Goal: Obtain resource: Obtain resource

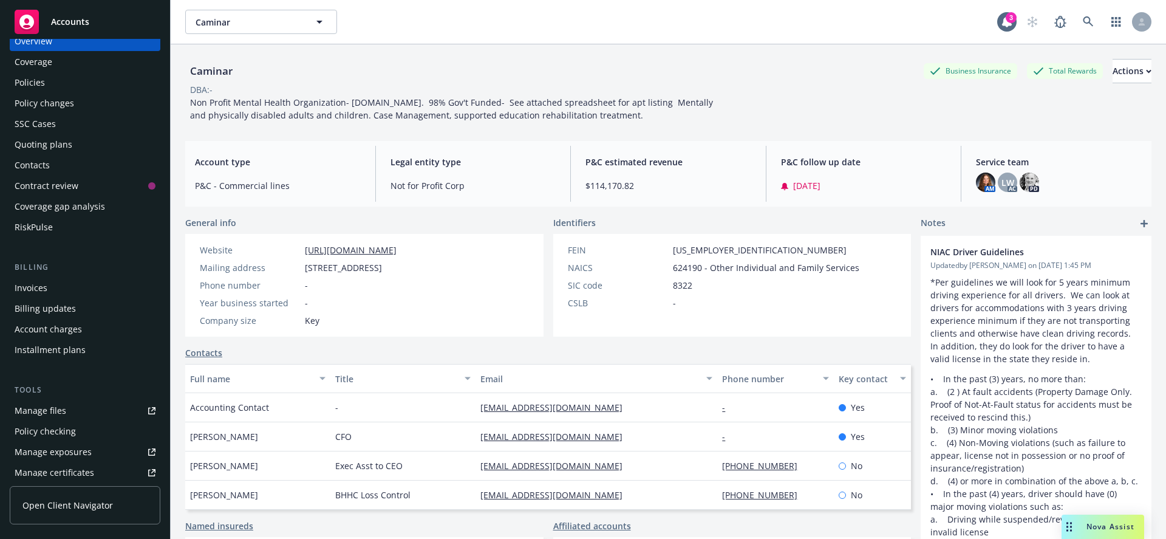
scroll to position [23, 0]
click at [1083, 24] on icon at bounding box center [1088, 21] width 11 height 11
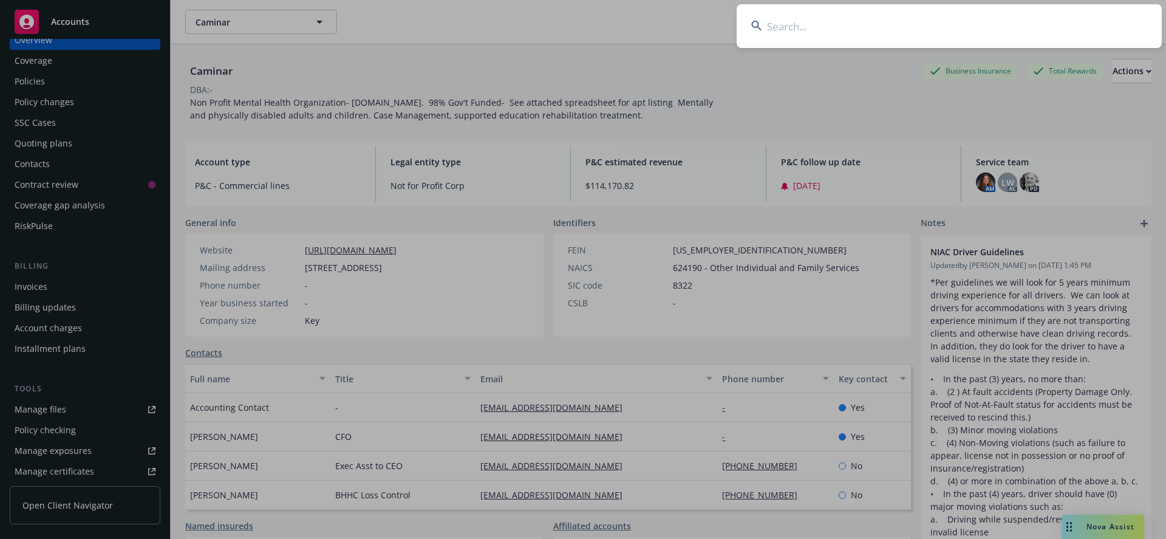
paste input "EO00003269810"
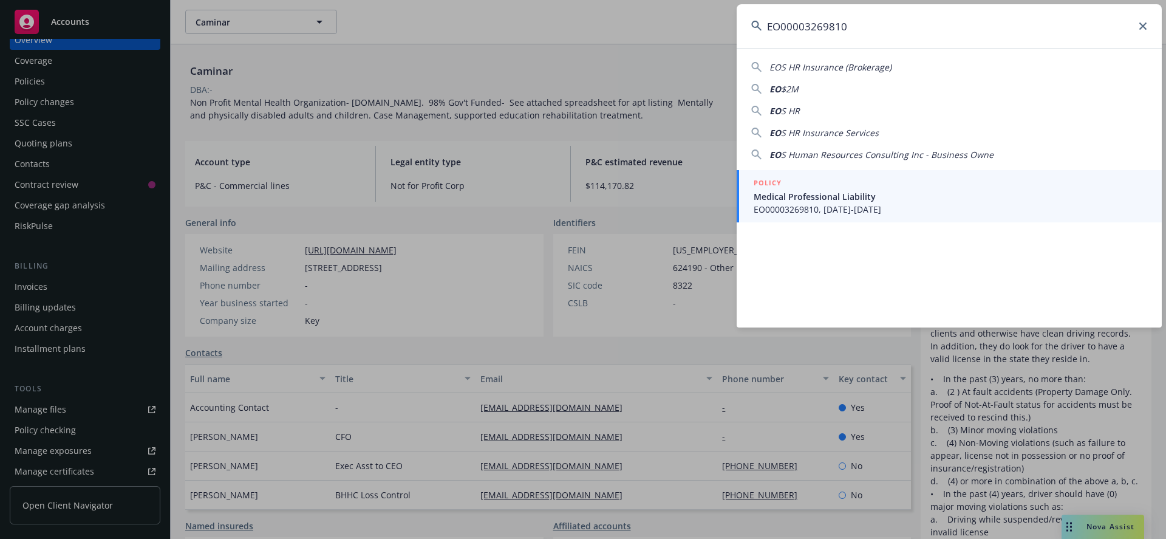
type input "EO00003269810"
click at [853, 197] on span "Medical Professional Liability" at bounding box center [951, 196] width 394 height 13
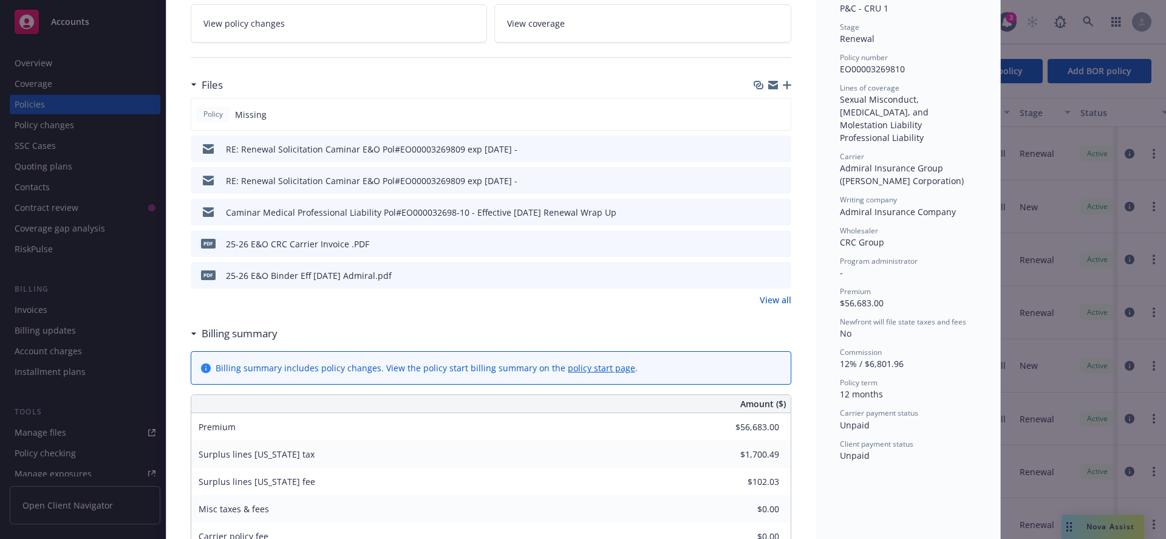
scroll to position [256, 0]
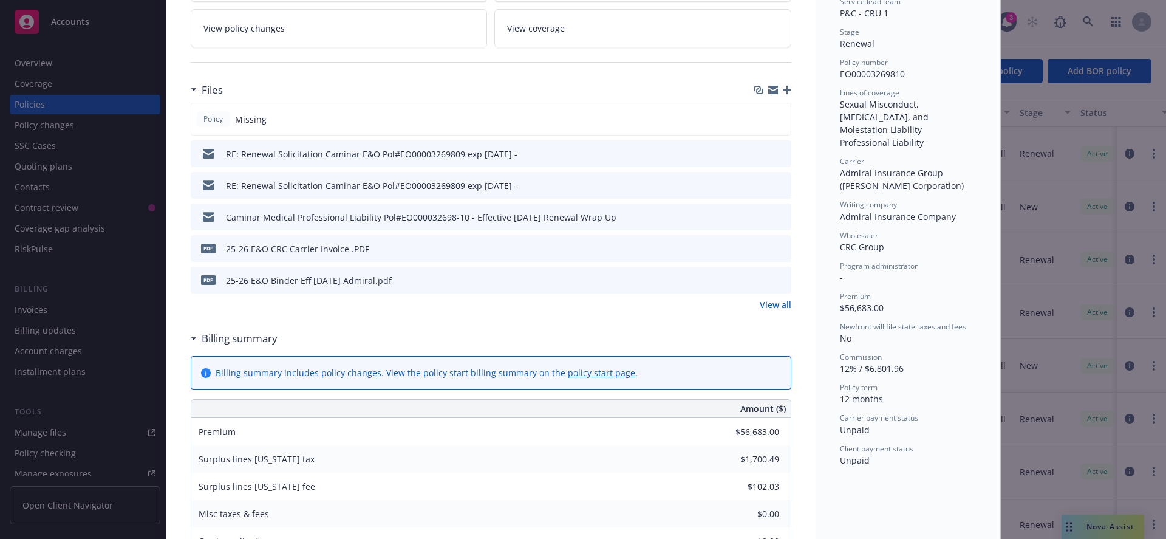
click at [776, 302] on link "View all" at bounding box center [776, 304] width 32 height 13
